Goal: Task Accomplishment & Management: Manage account settings

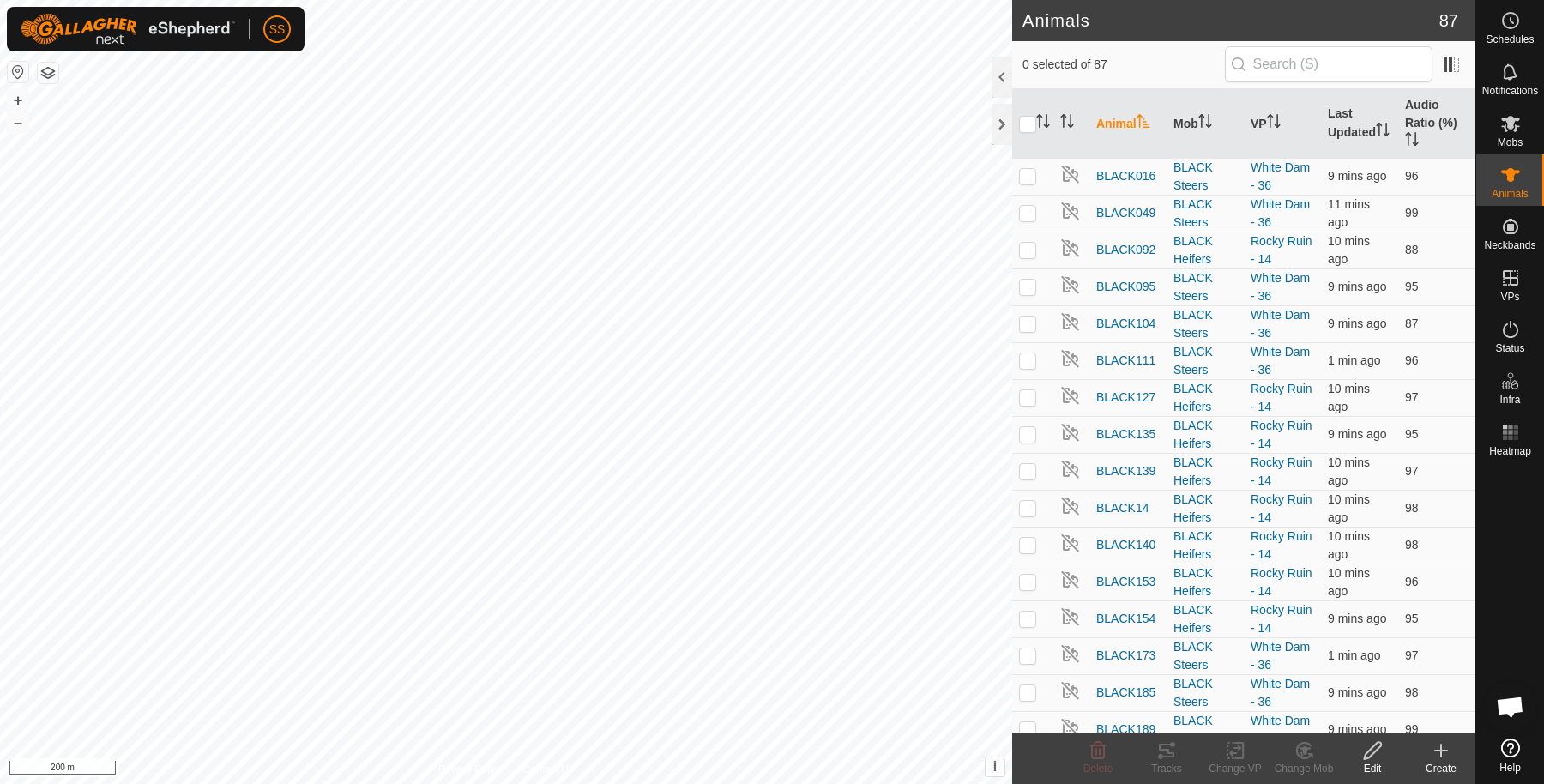
click at [95, 0] on html "SS Schedules Notifications Mobs Animals Neckbands VPs Status Infra Heatmap Help…" at bounding box center [772, 392] width 1544 height 784
click at [1499, 73] on es-notification-svg-icon at bounding box center [1510, 71] width 31 height 27
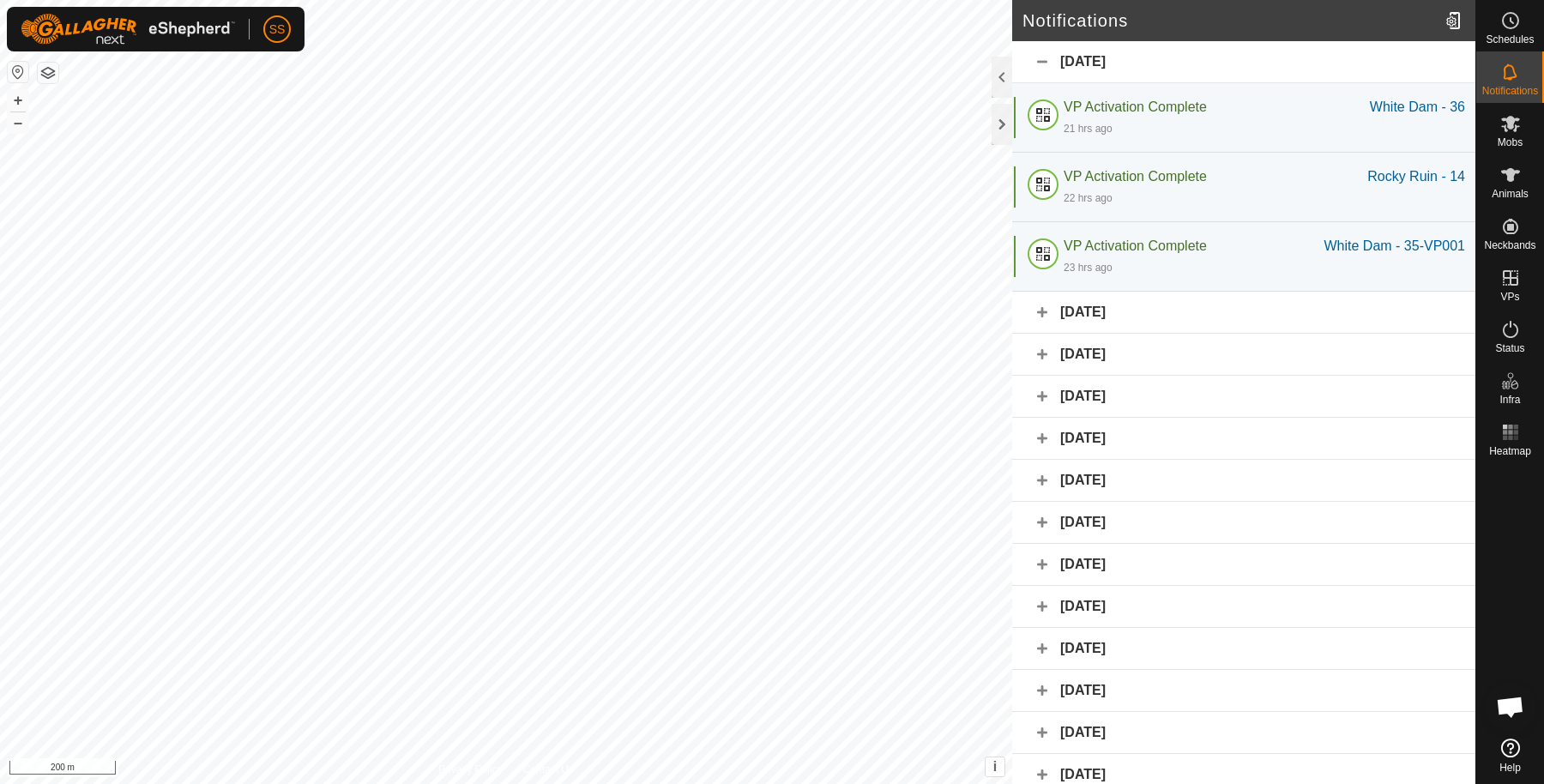
click at [1034, 294] on div "[DATE]" at bounding box center [1243, 312] width 463 height 42
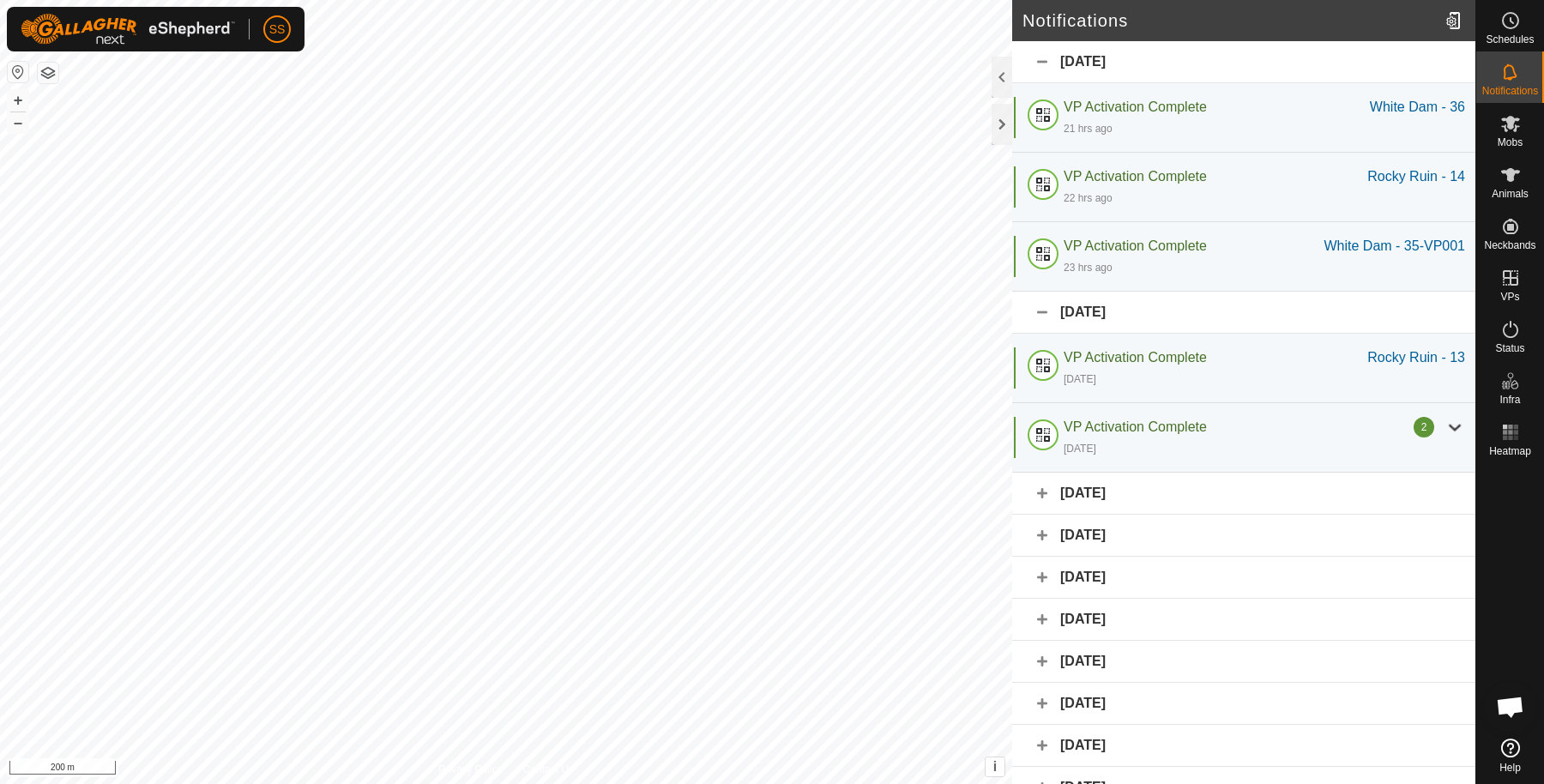
click at [1030, 492] on div "[DATE]" at bounding box center [1243, 494] width 463 height 42
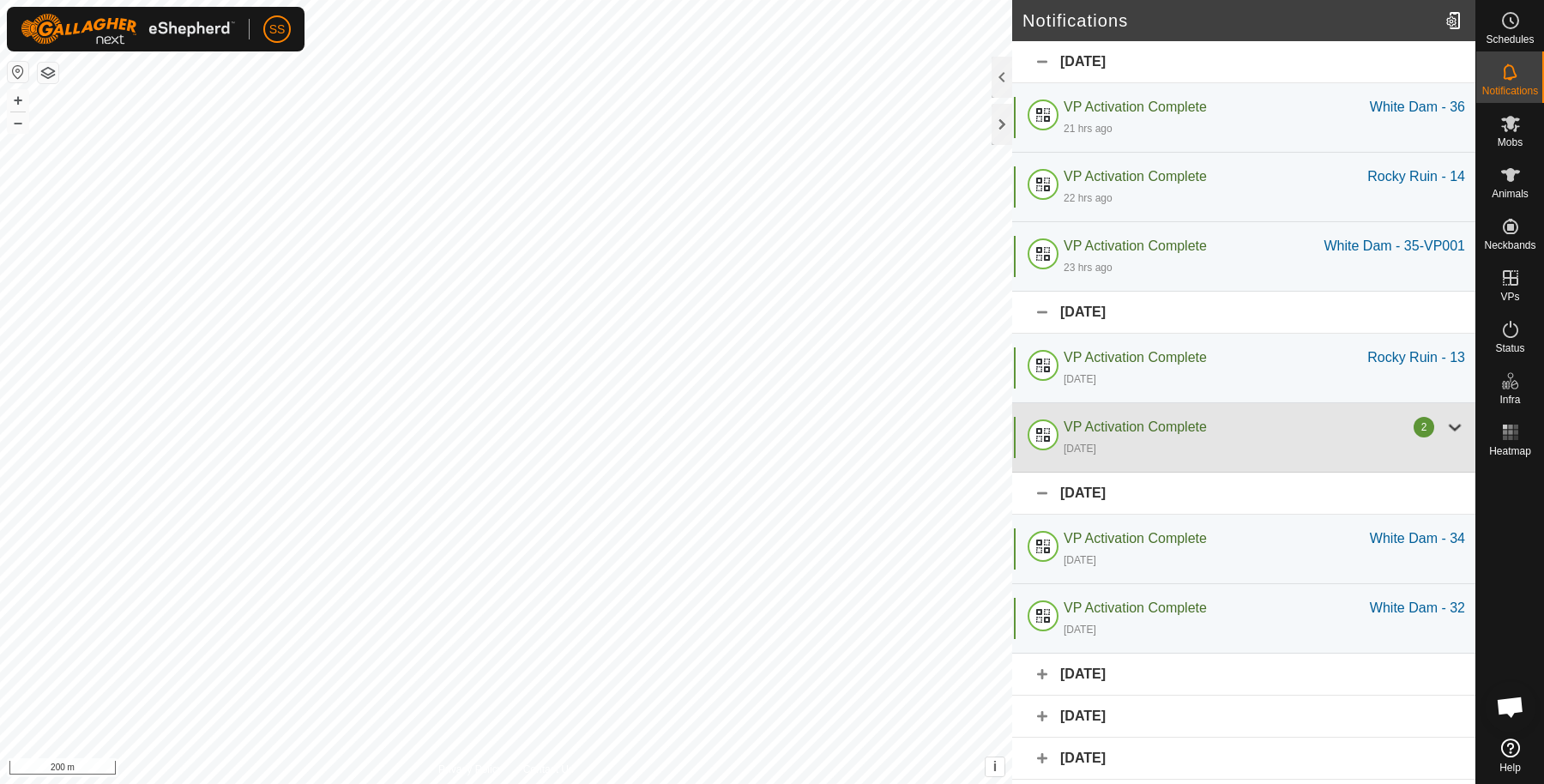
click at [1414, 438] on div "[DATE]" at bounding box center [1264, 447] width 401 height 20
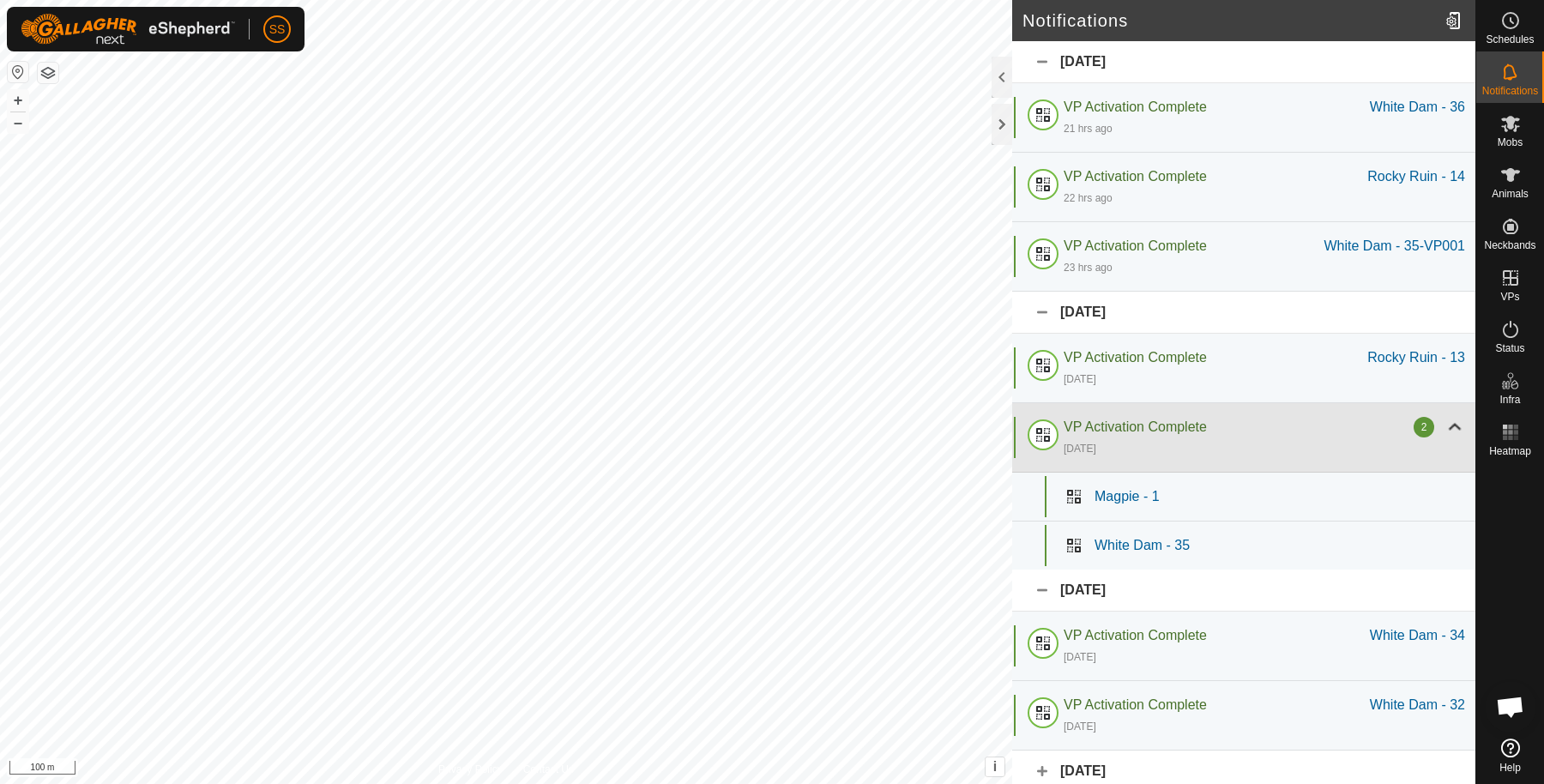
click at [1444, 427] on div at bounding box center [1453, 426] width 20 height 20
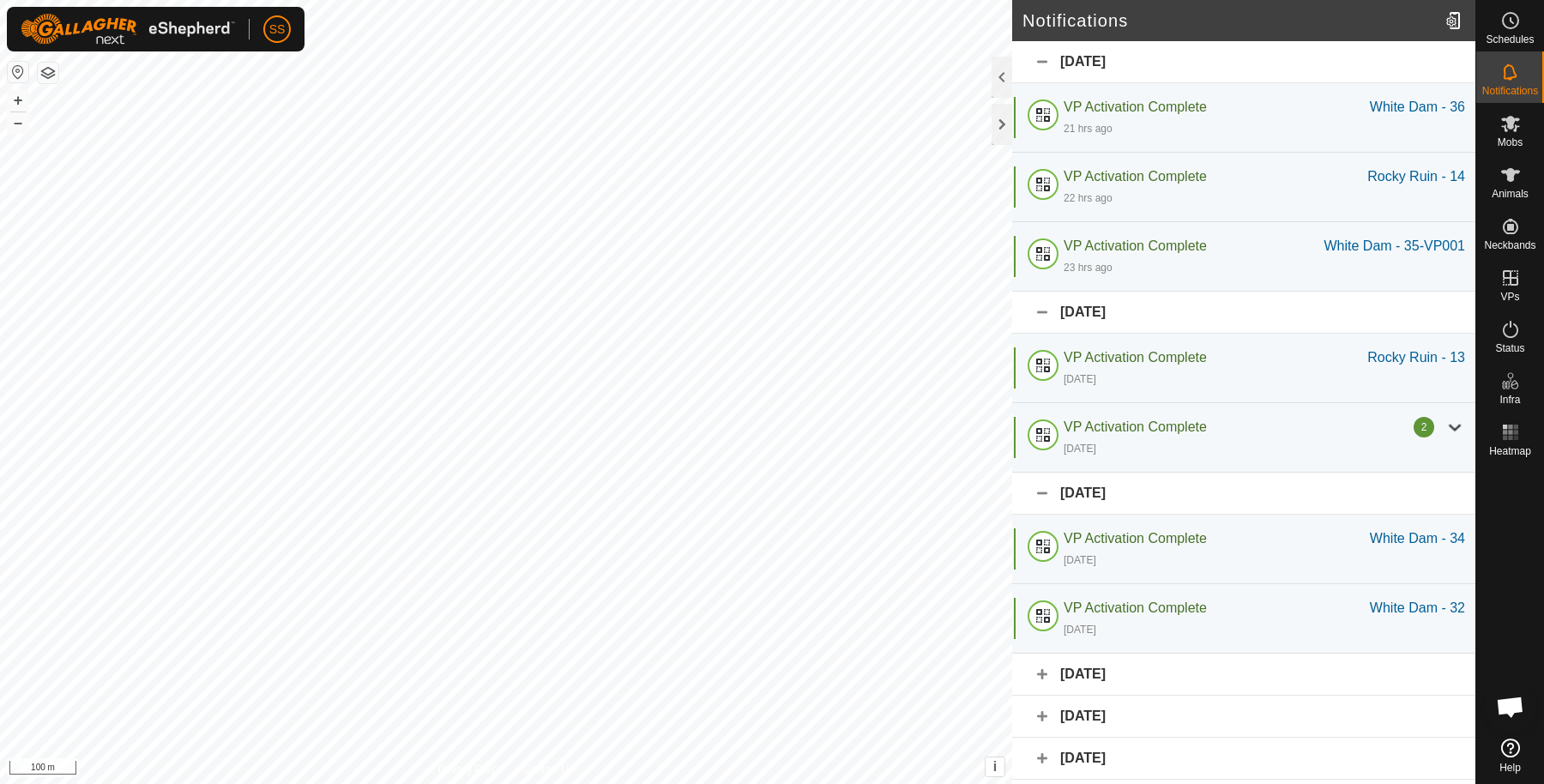
click at [1039, 62] on div "[DATE]" at bounding box center [1243, 63] width 463 height 42
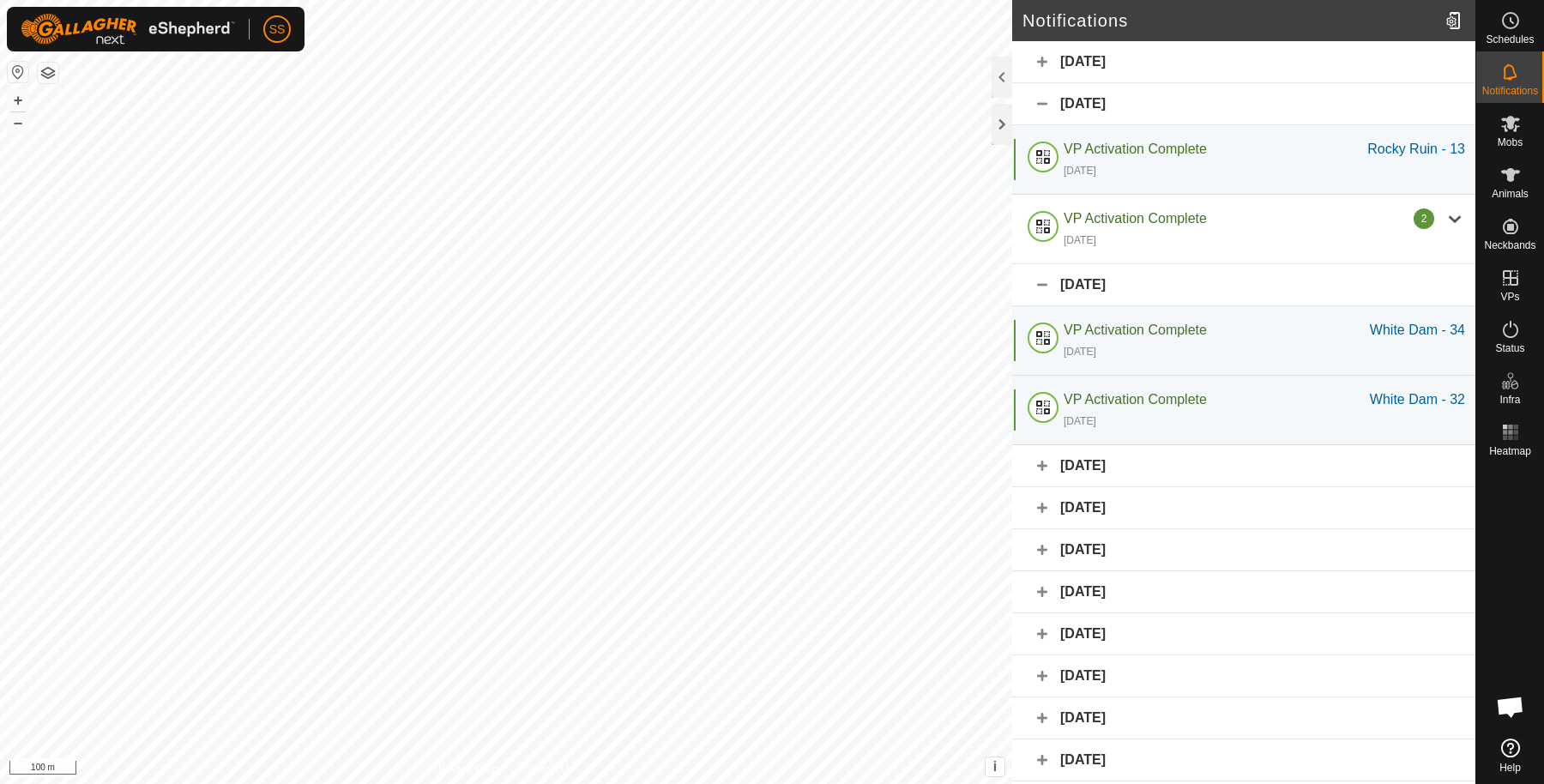
click at [1034, 102] on div "[DATE]" at bounding box center [1243, 104] width 463 height 42
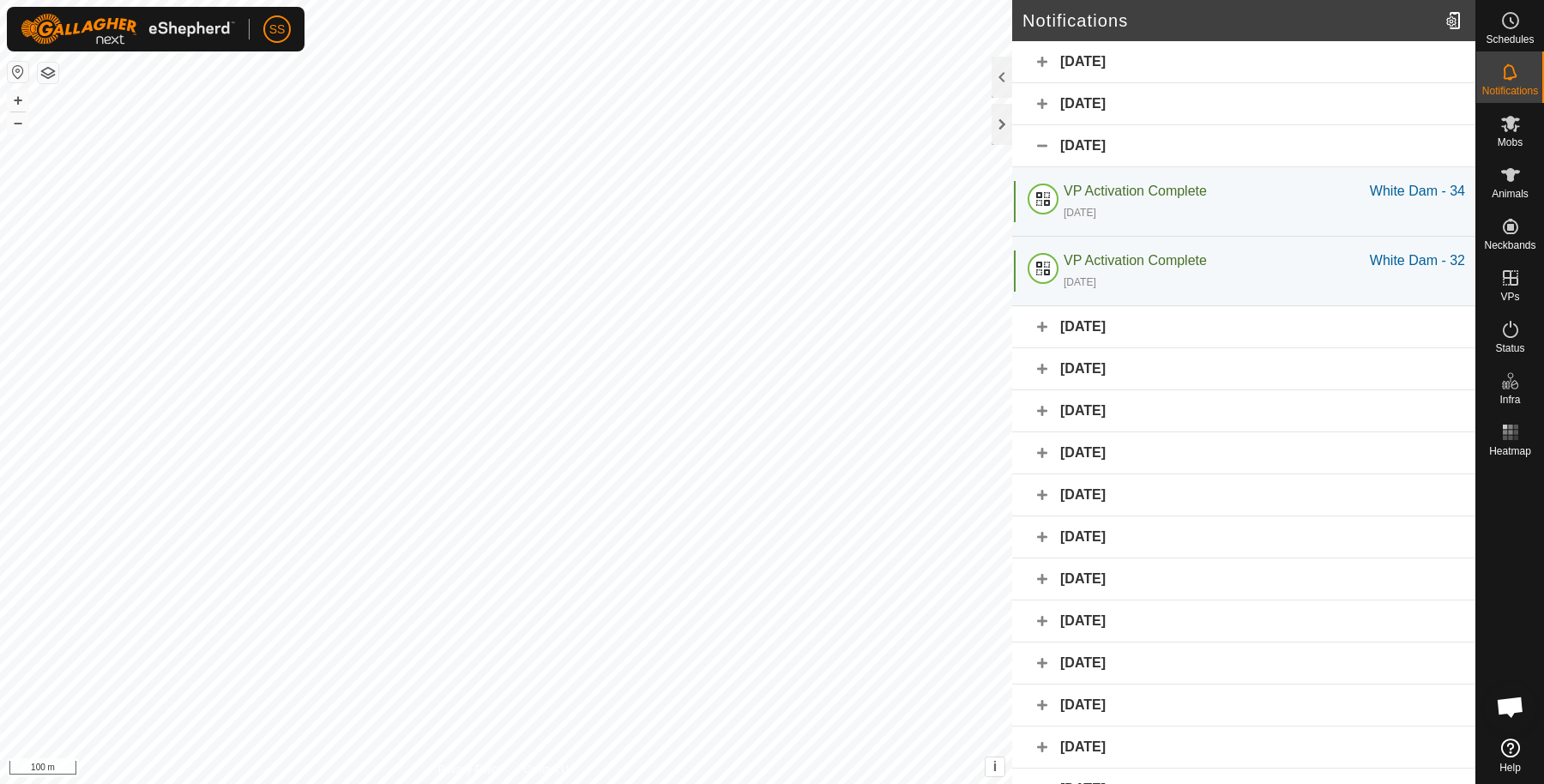
click at [1039, 146] on div "[DATE]" at bounding box center [1243, 147] width 463 height 42
